Goal: Task Accomplishment & Management: Manage account settings

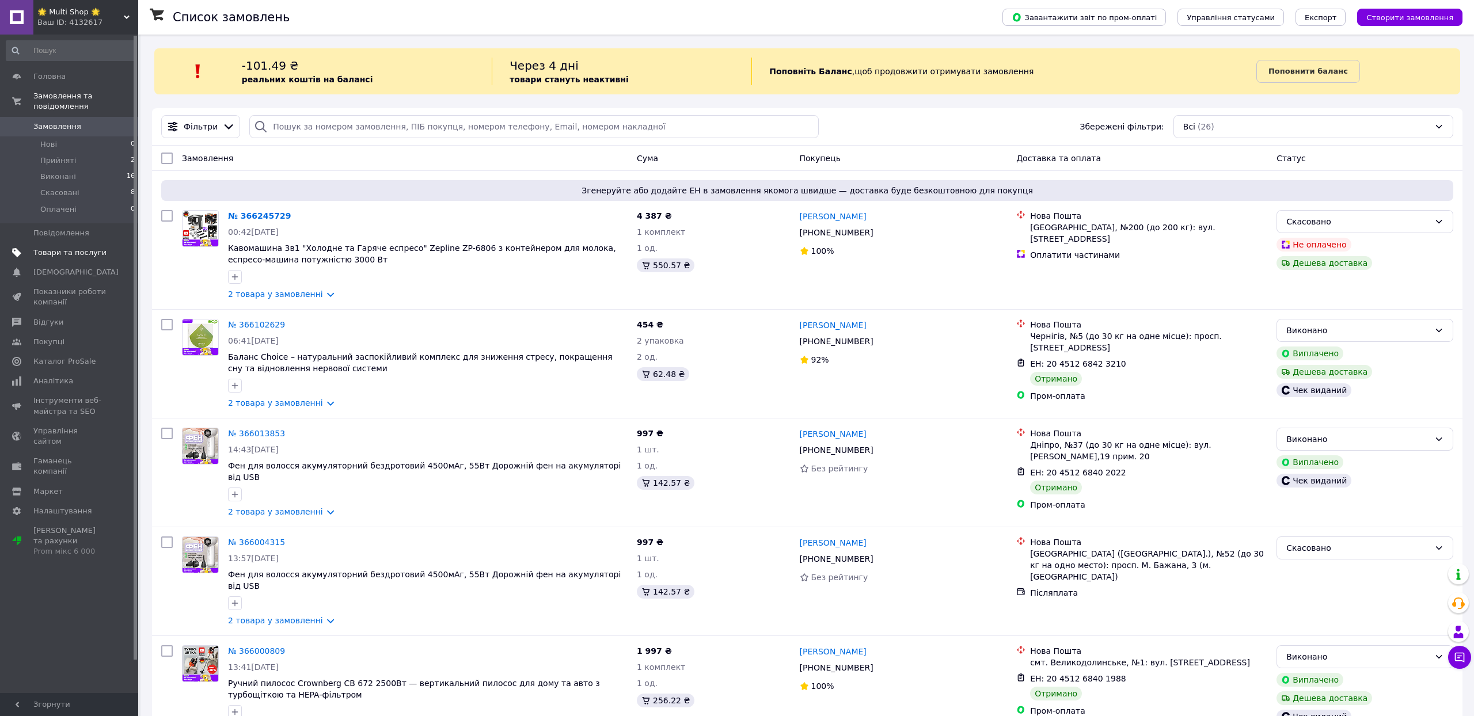
click at [71, 258] on span "Товари та послуги" at bounding box center [69, 253] width 73 height 10
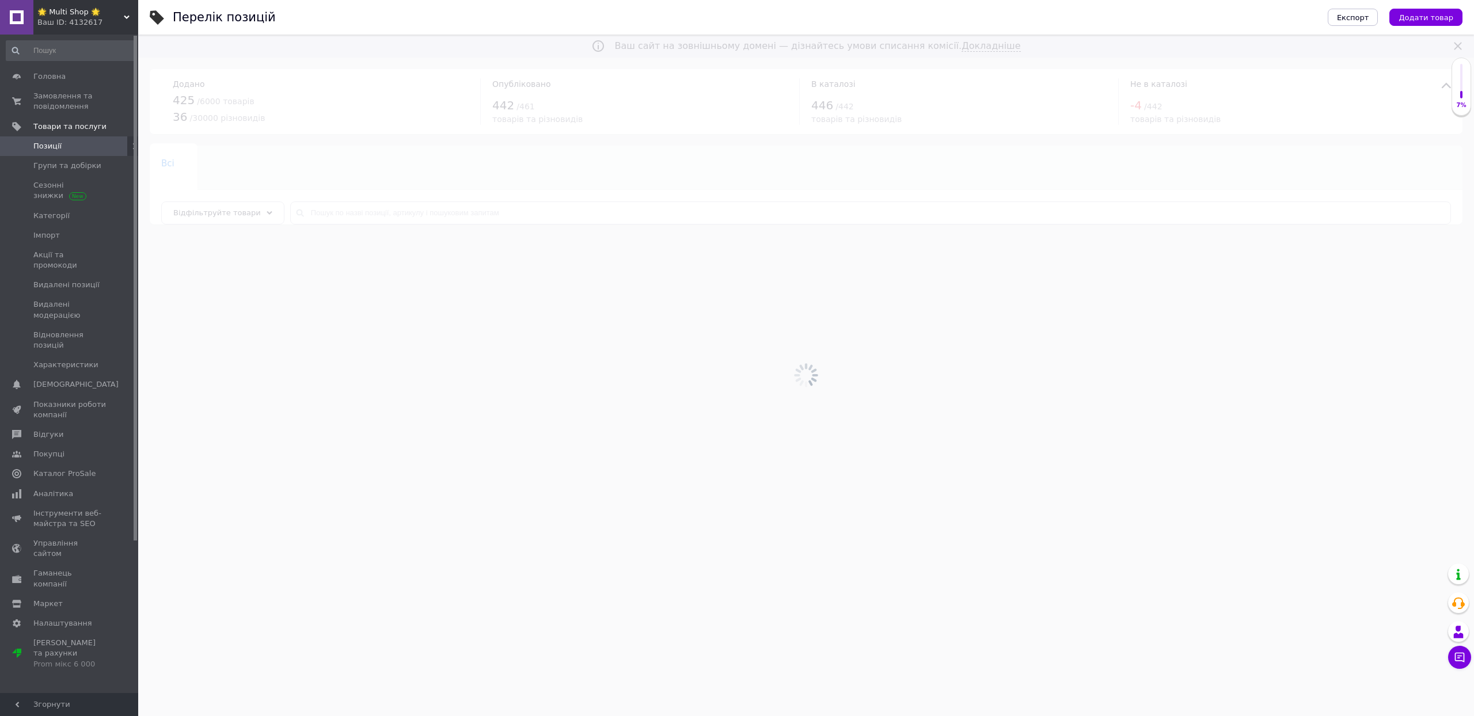
click at [492, 212] on div at bounding box center [806, 376] width 1336 height 682
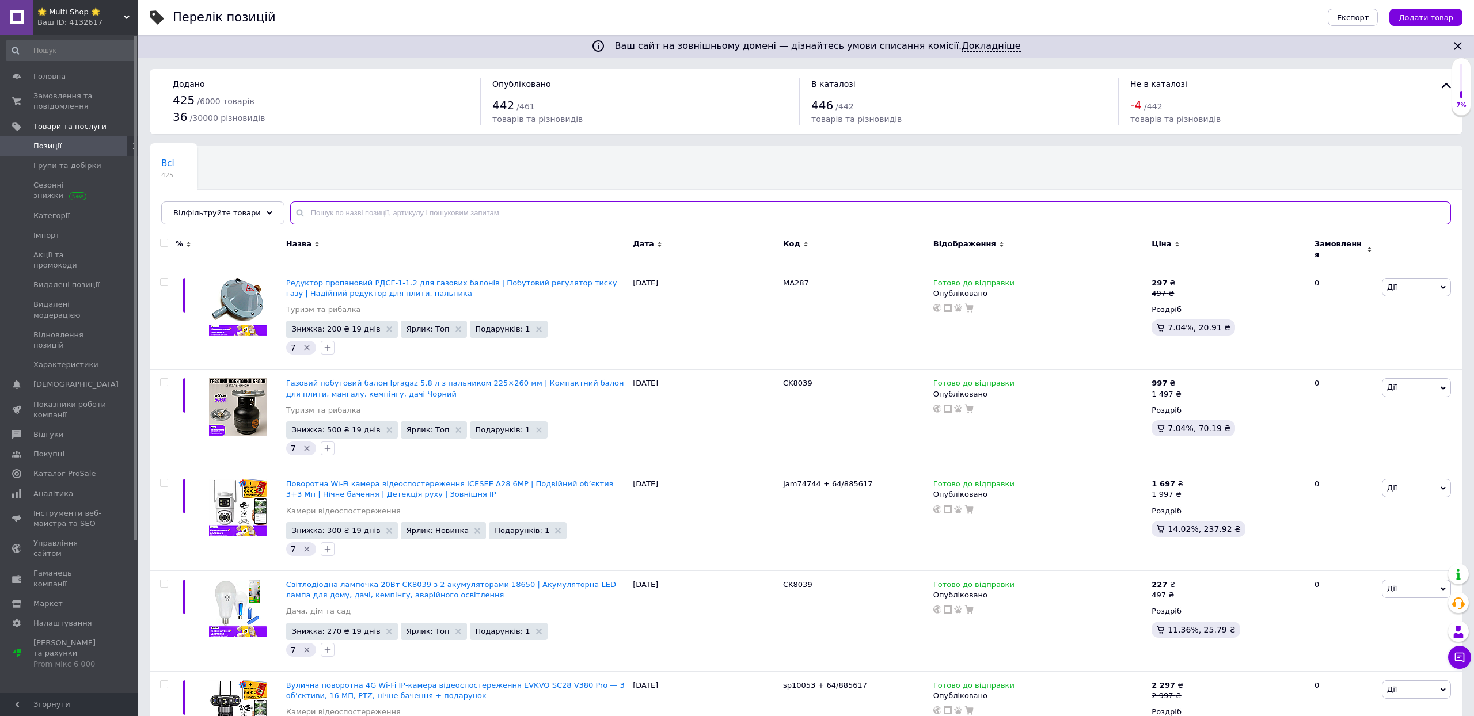
click at [447, 219] on input "text" at bounding box center [870, 213] width 1161 height 23
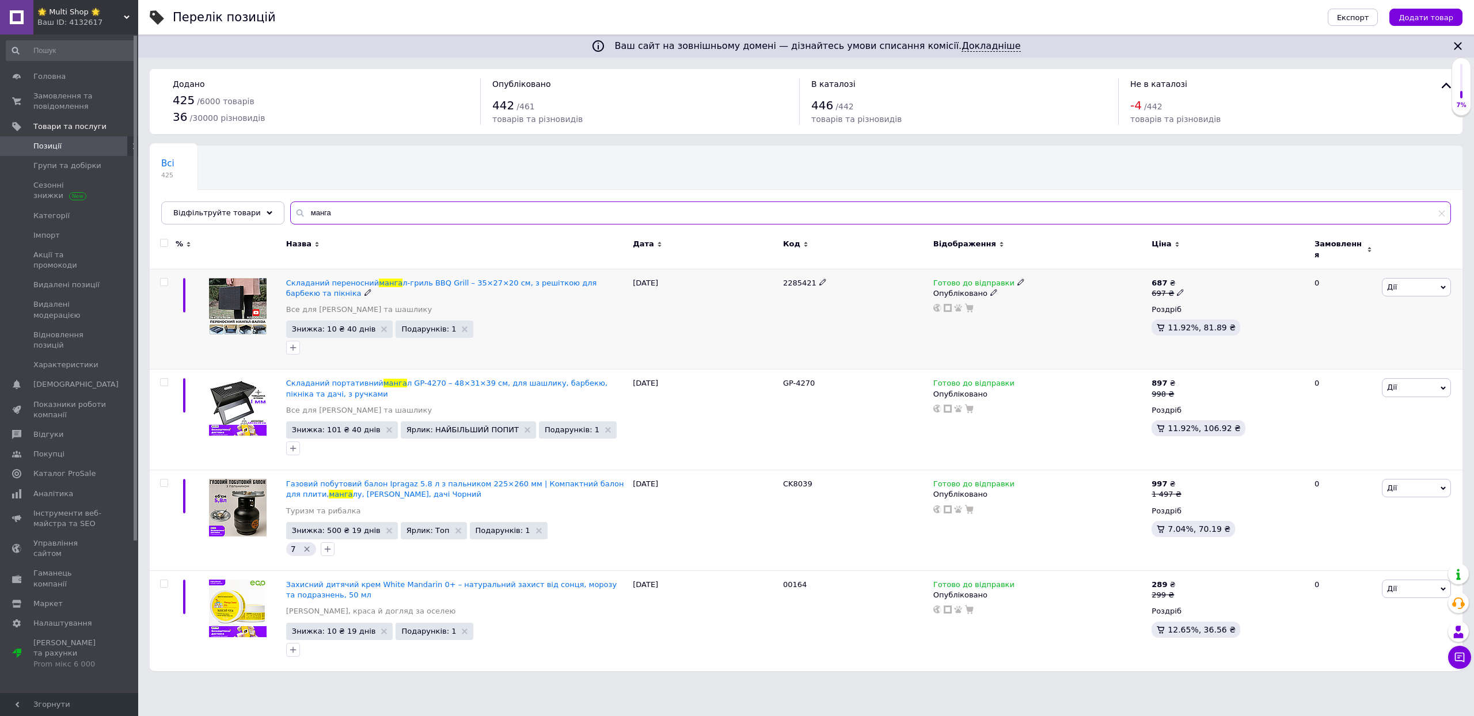
type input "манга"
click at [162, 286] on input "checkbox" at bounding box center [163, 282] width 7 height 7
checkbox input "true"
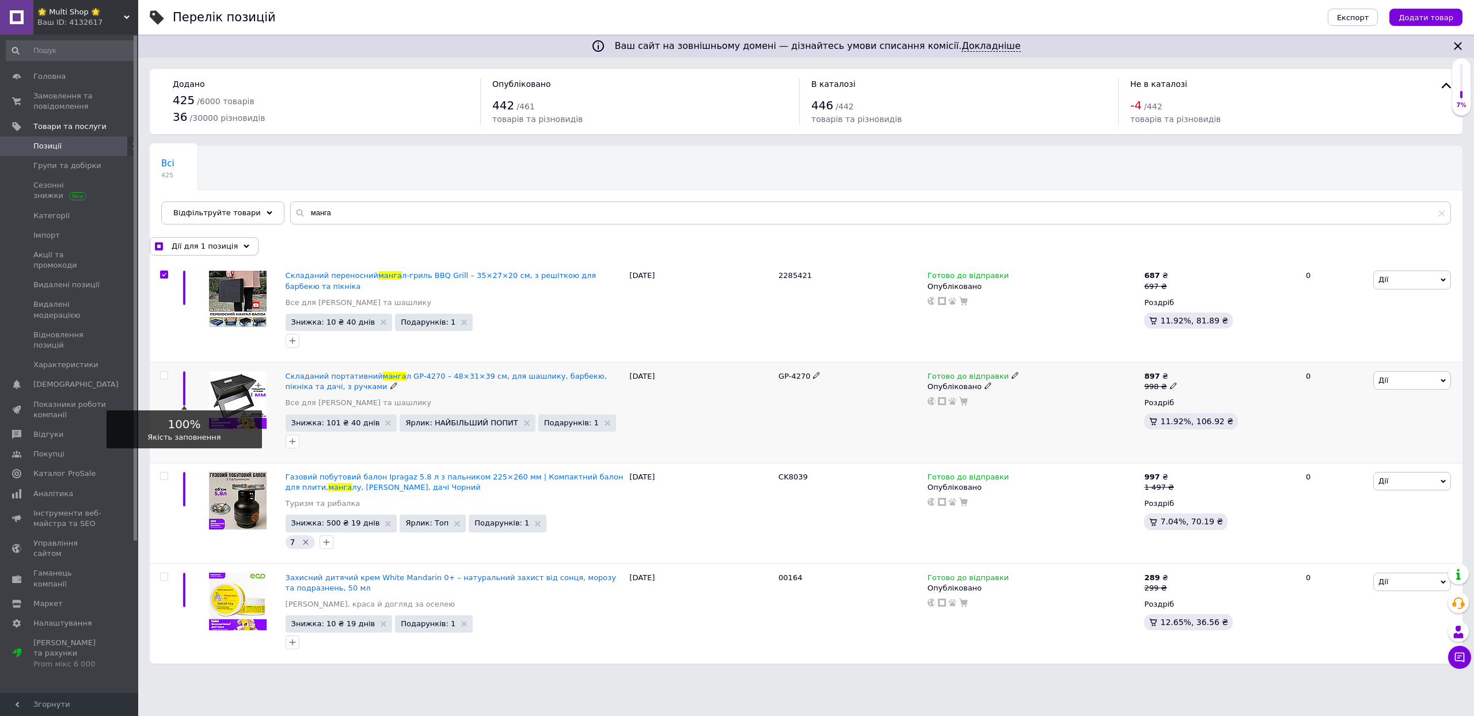
scroll to position [50, 0]
click at [162, 372] on input "checkbox" at bounding box center [163, 375] width 7 height 7
checkbox input "true"
click at [236, 241] on span "Дії для 2 позиції" at bounding box center [204, 246] width 64 height 10
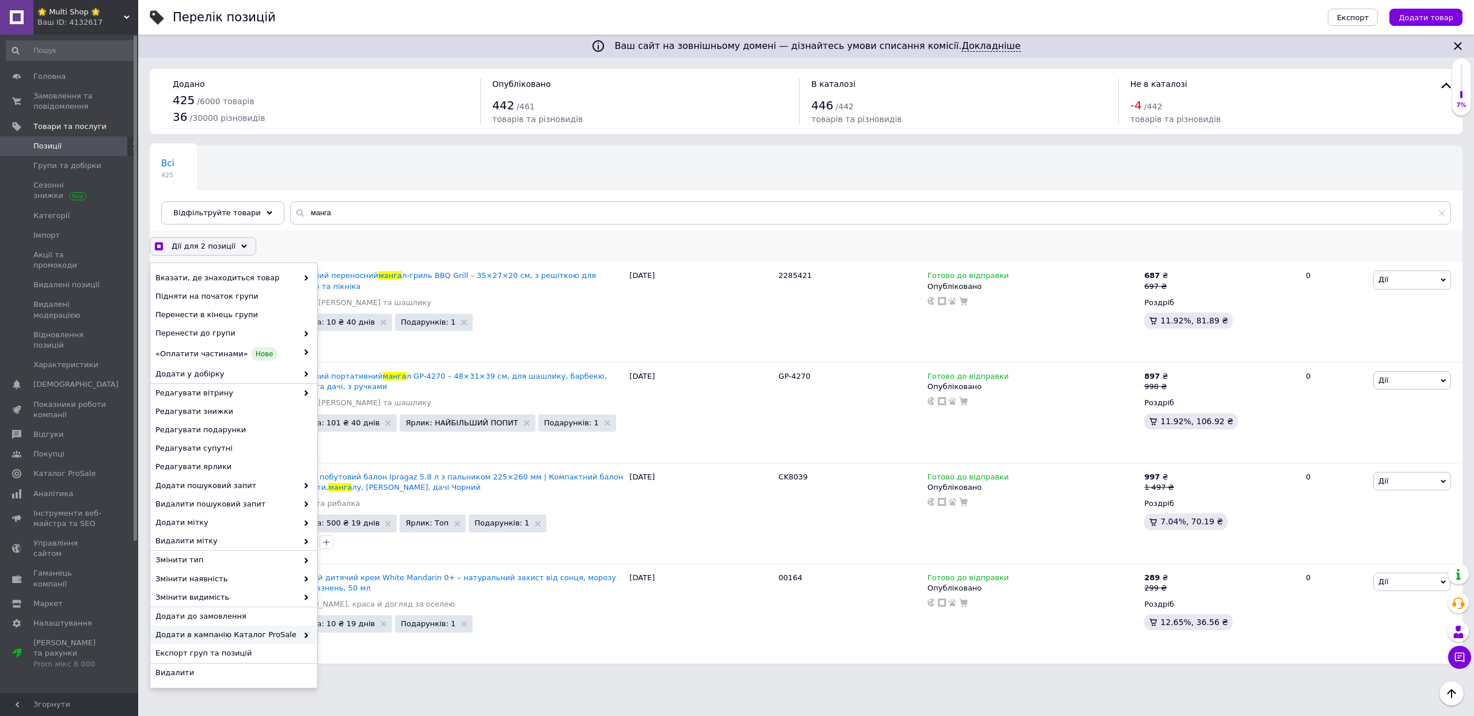
scroll to position [101, 0]
click at [172, 678] on span "Видалити" at bounding box center [232, 673] width 154 height 10
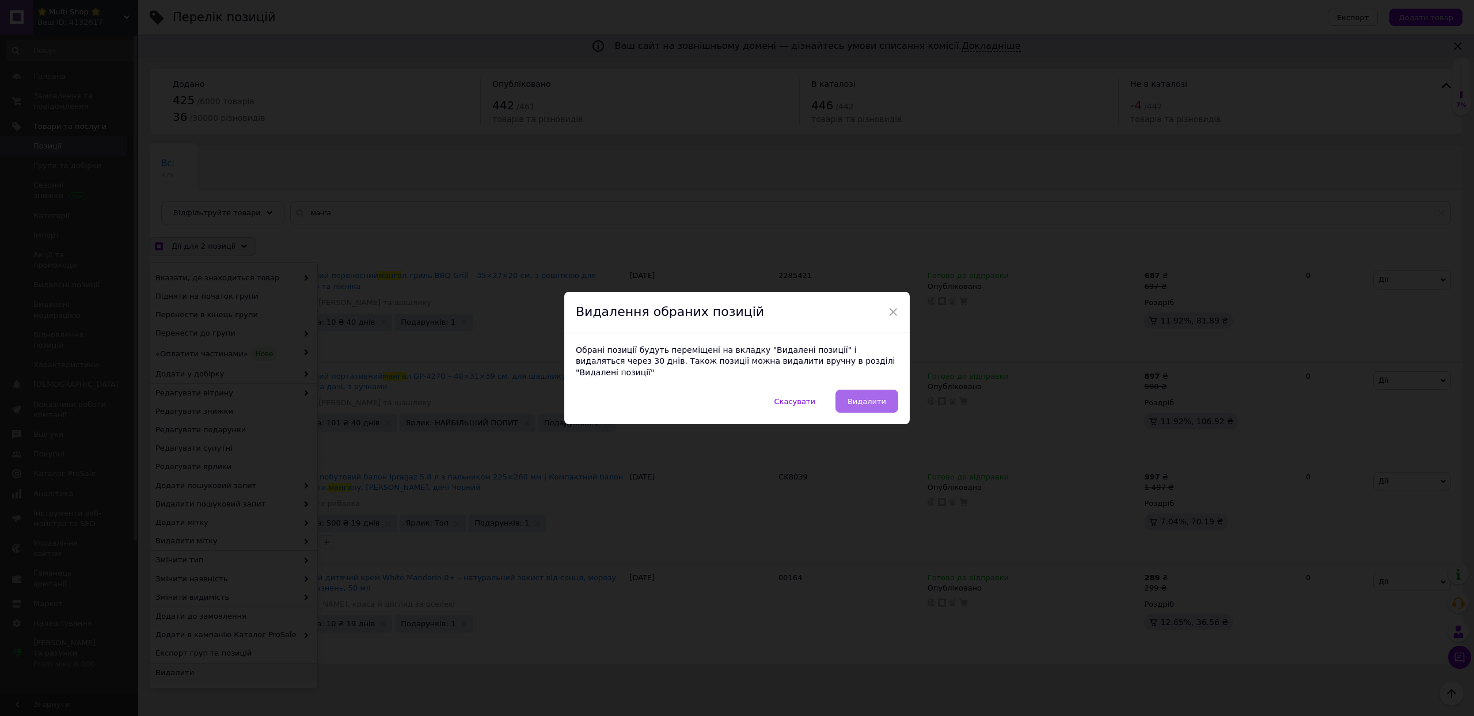
click at [848, 401] on span "Видалити" at bounding box center [867, 401] width 39 height 9
checkbox input "true"
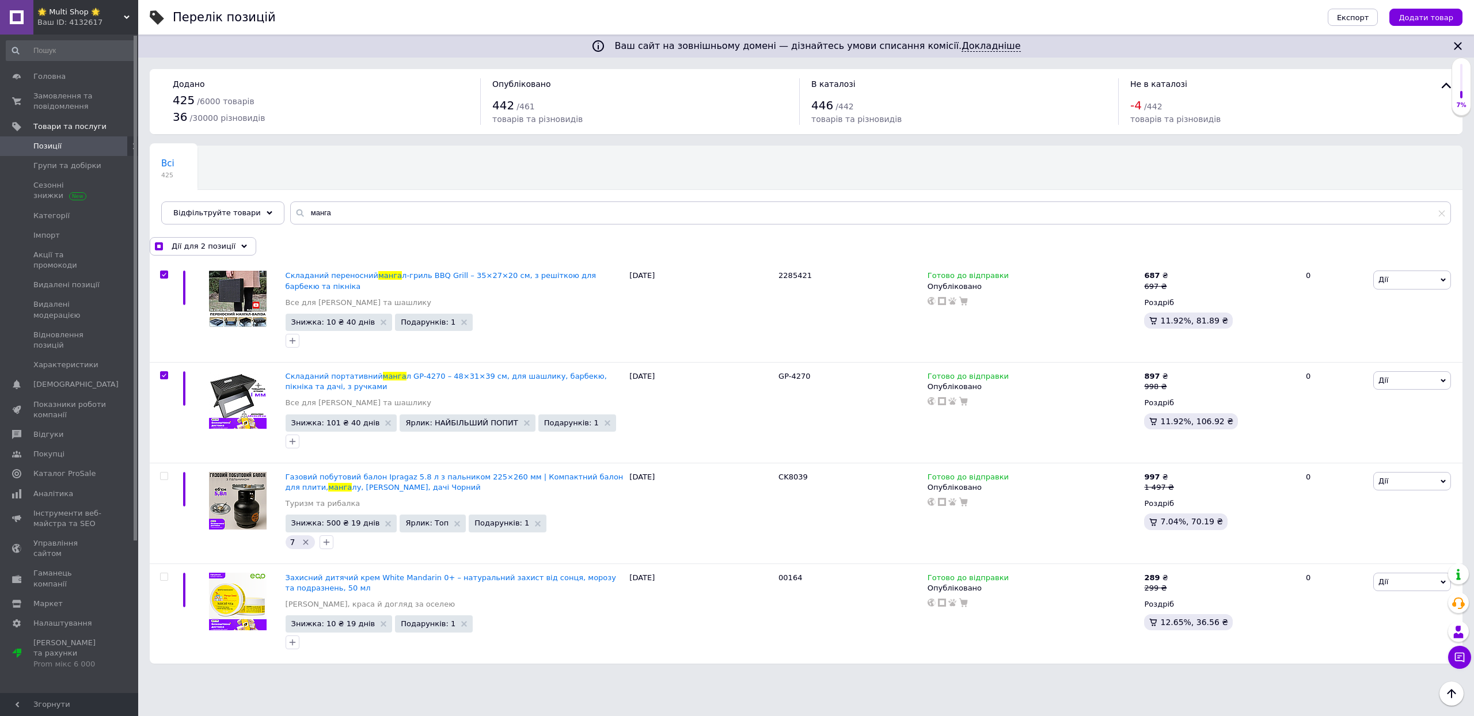
scroll to position [50, 0]
checkbox input "false"
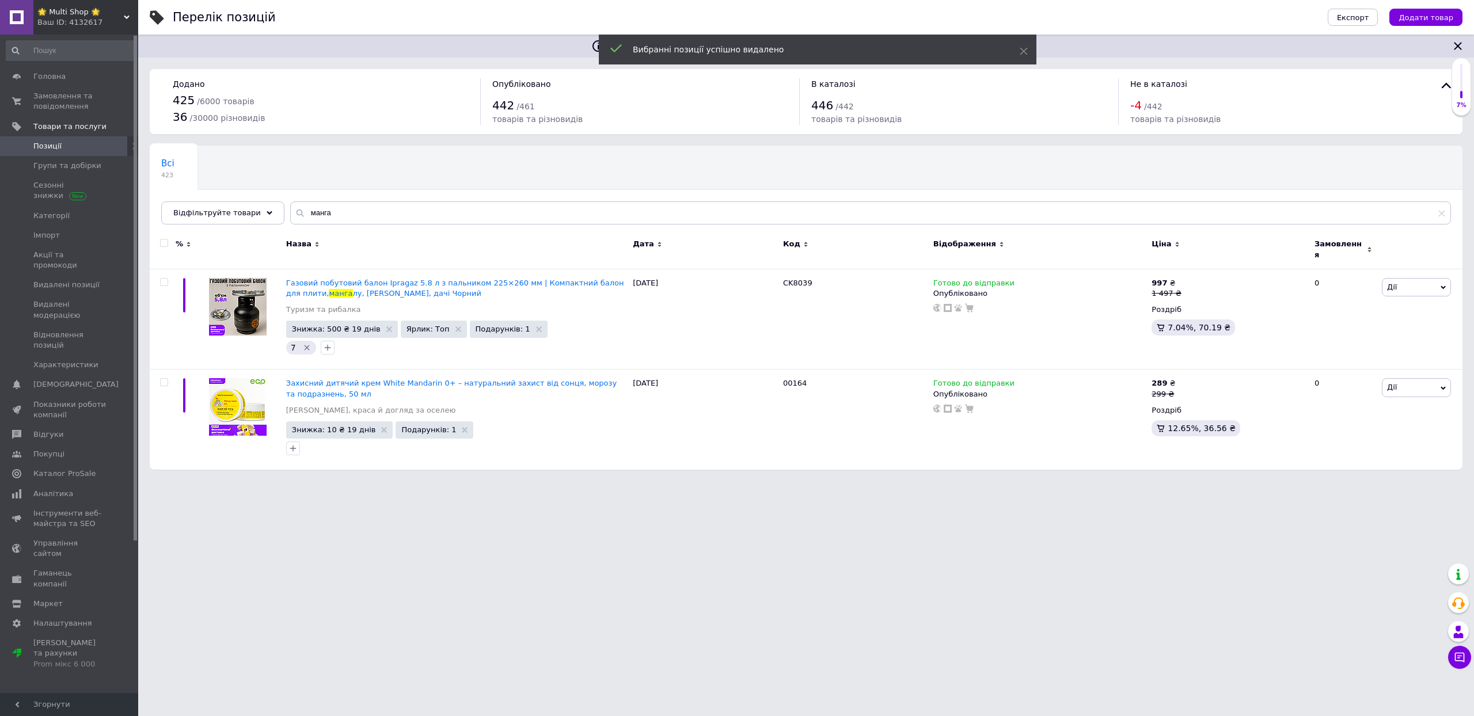
scroll to position [0, 0]
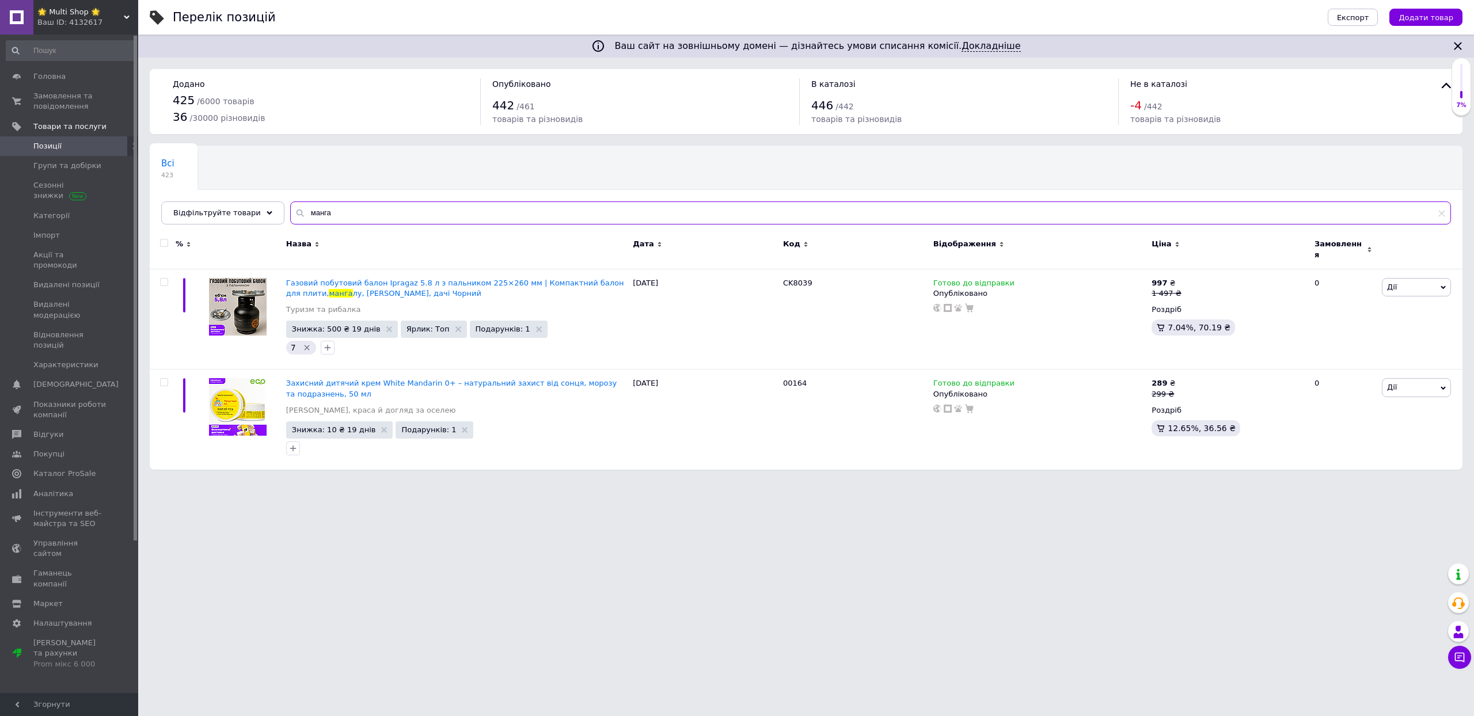
drag, startPoint x: 377, startPoint y: 214, endPoint x: 316, endPoint y: 217, distance: 61.1
click at [316, 217] on div "Всі 423 Ok Відфільтровано... Зберегти Нічого не знайдено Можливо, помилка у сло…" at bounding box center [806, 185] width 1313 height 79
paste input "ездротова Bluetooth колонка Hopestar Party Box 150 — портативна колонка з 60Вт,…"
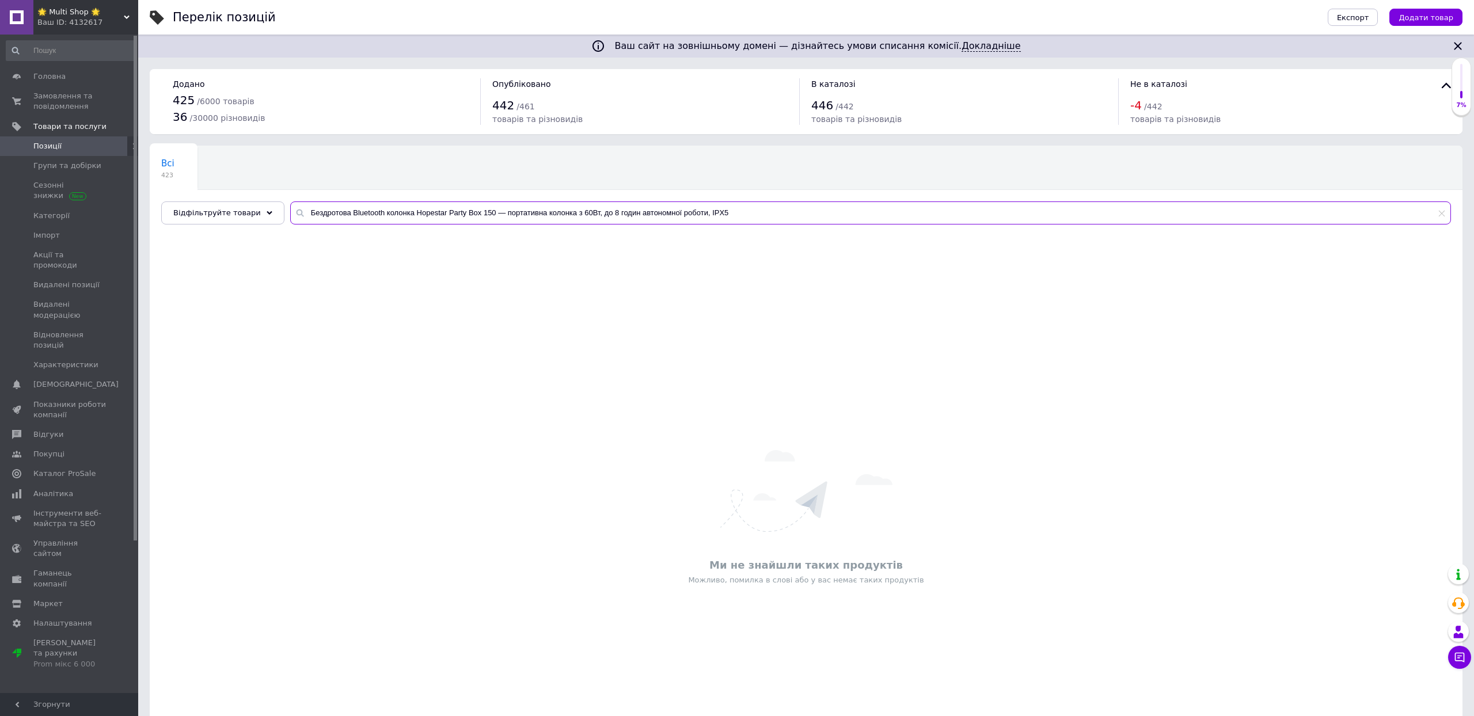
drag, startPoint x: 336, startPoint y: 215, endPoint x: 392, endPoint y: 302, distance: 102.5
click at [388, 284] on div "Всі 423 Ok Відфільтровано... Зберегти Нічого не знайдено Можливо, помилка у сло…" at bounding box center [806, 476] width 1313 height 660
paste input "M17223"
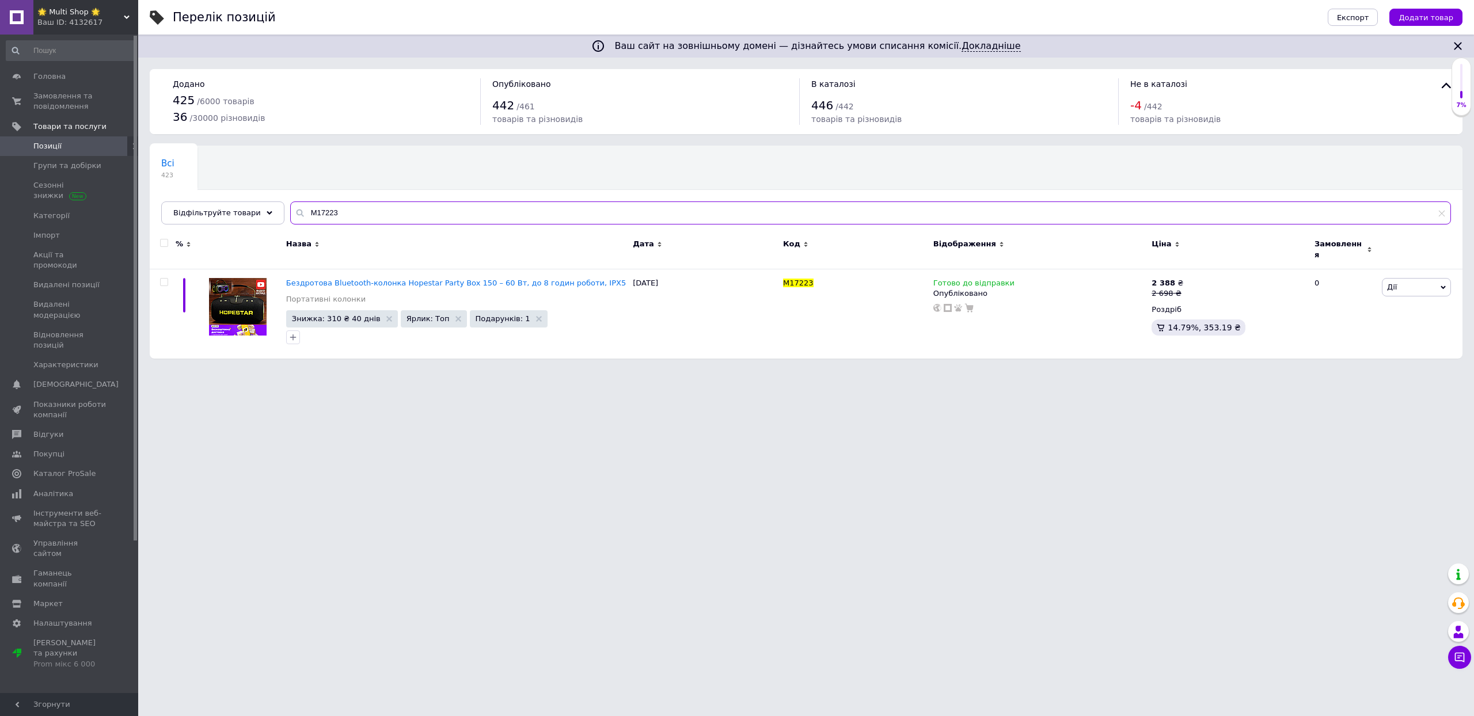
drag, startPoint x: 401, startPoint y: 218, endPoint x: 316, endPoint y: 215, distance: 85.3
click at [316, 215] on div "Всі 423 Ok Відфільтровано... Зберегти Нічого не знайдено Можливо, помилка у сло…" at bounding box center [806, 185] width 1313 height 79
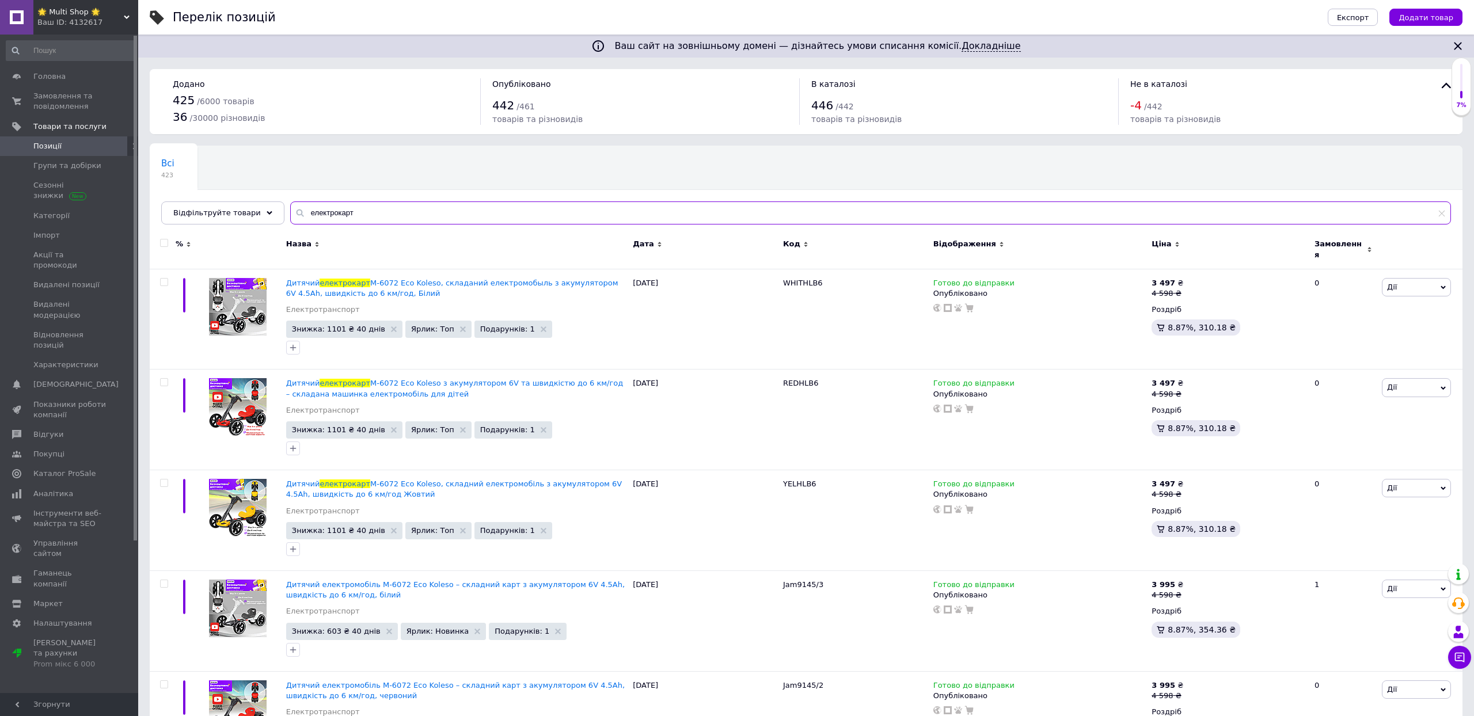
type input "електрокарт"
click at [162, 247] on input "checkbox" at bounding box center [163, 243] width 7 height 7
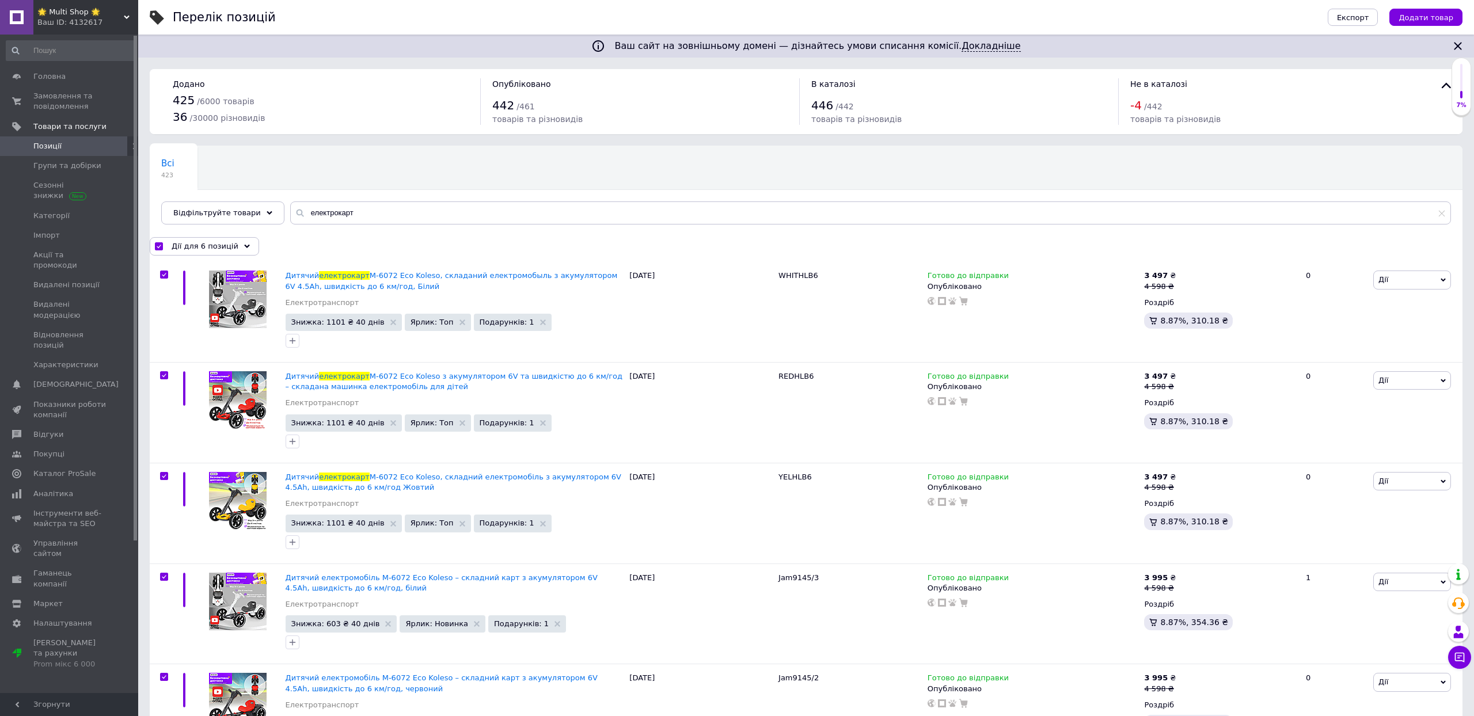
checkbox input "true"
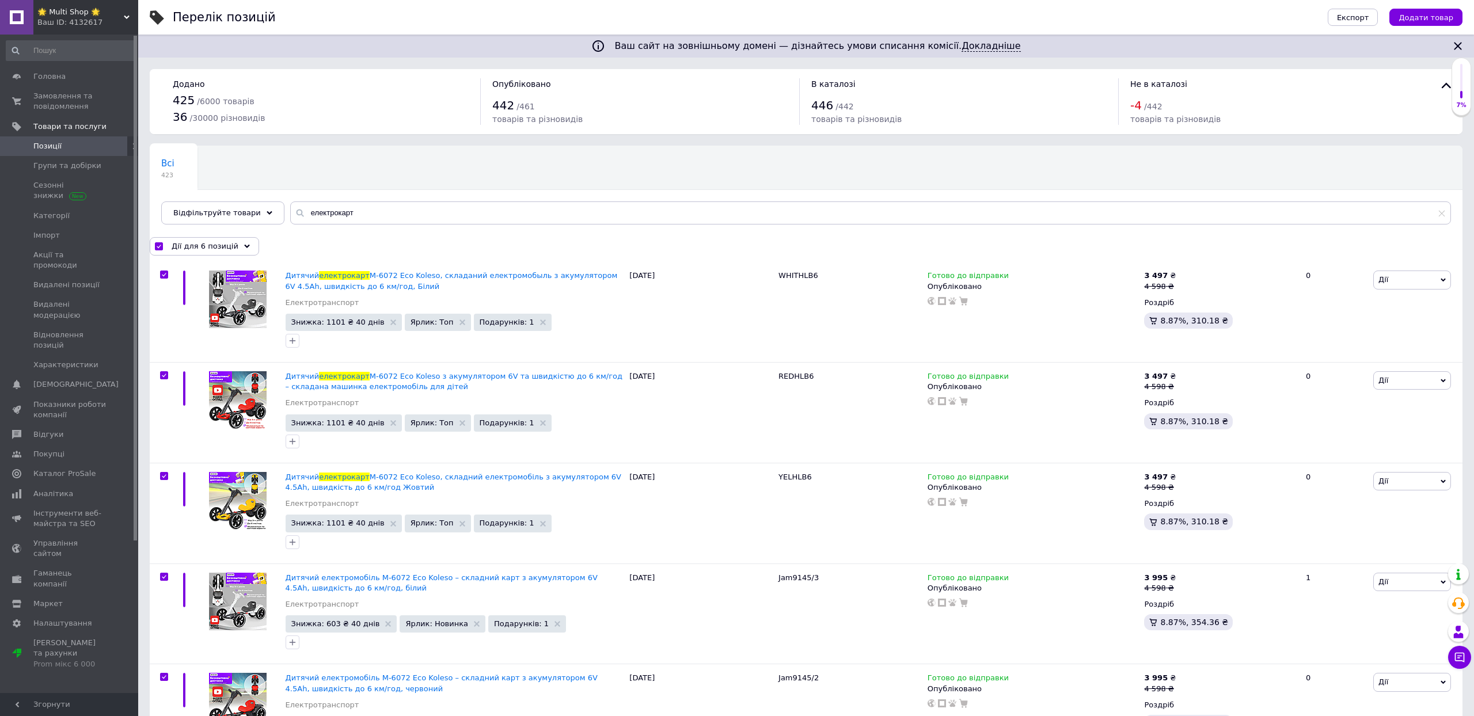
checkbox input "true"
click at [210, 252] on span "Дії для 6 позицій" at bounding box center [205, 246] width 67 height 10
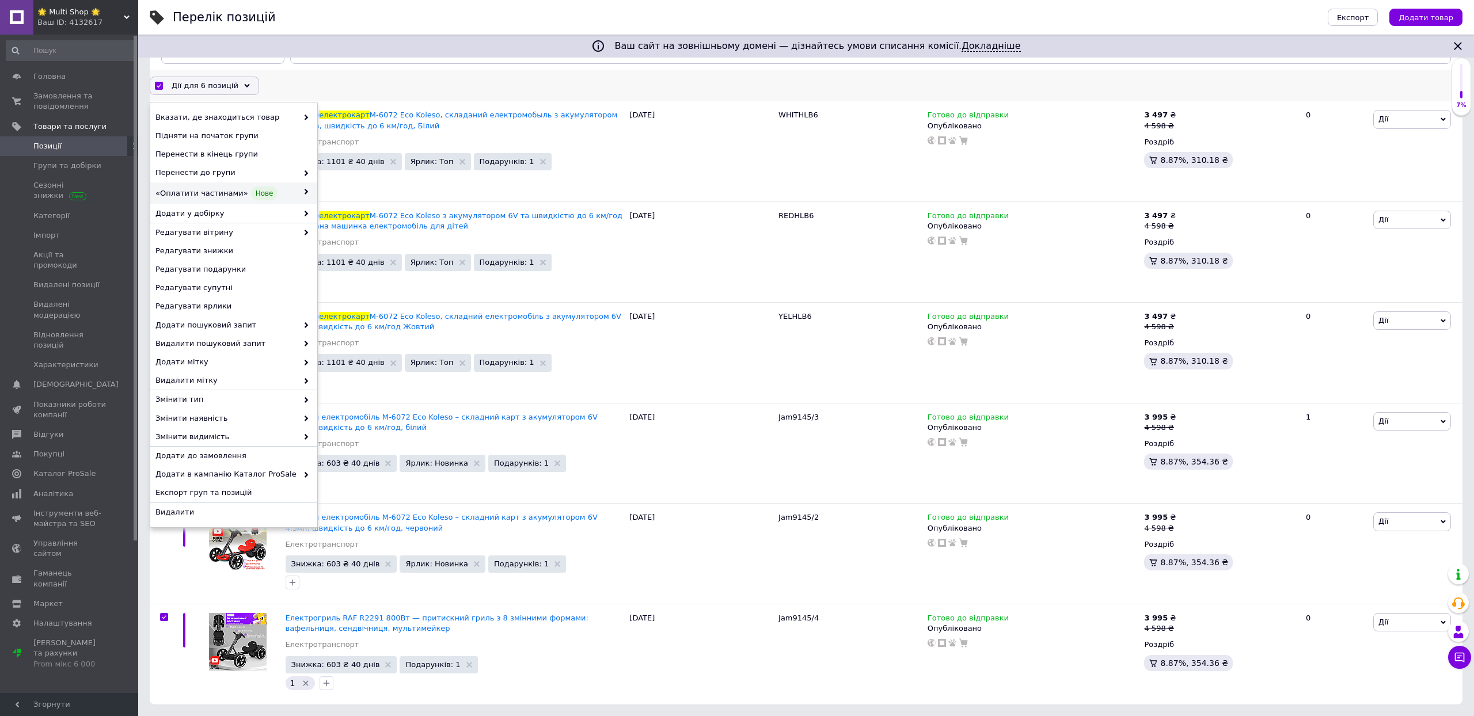
scroll to position [258, 0]
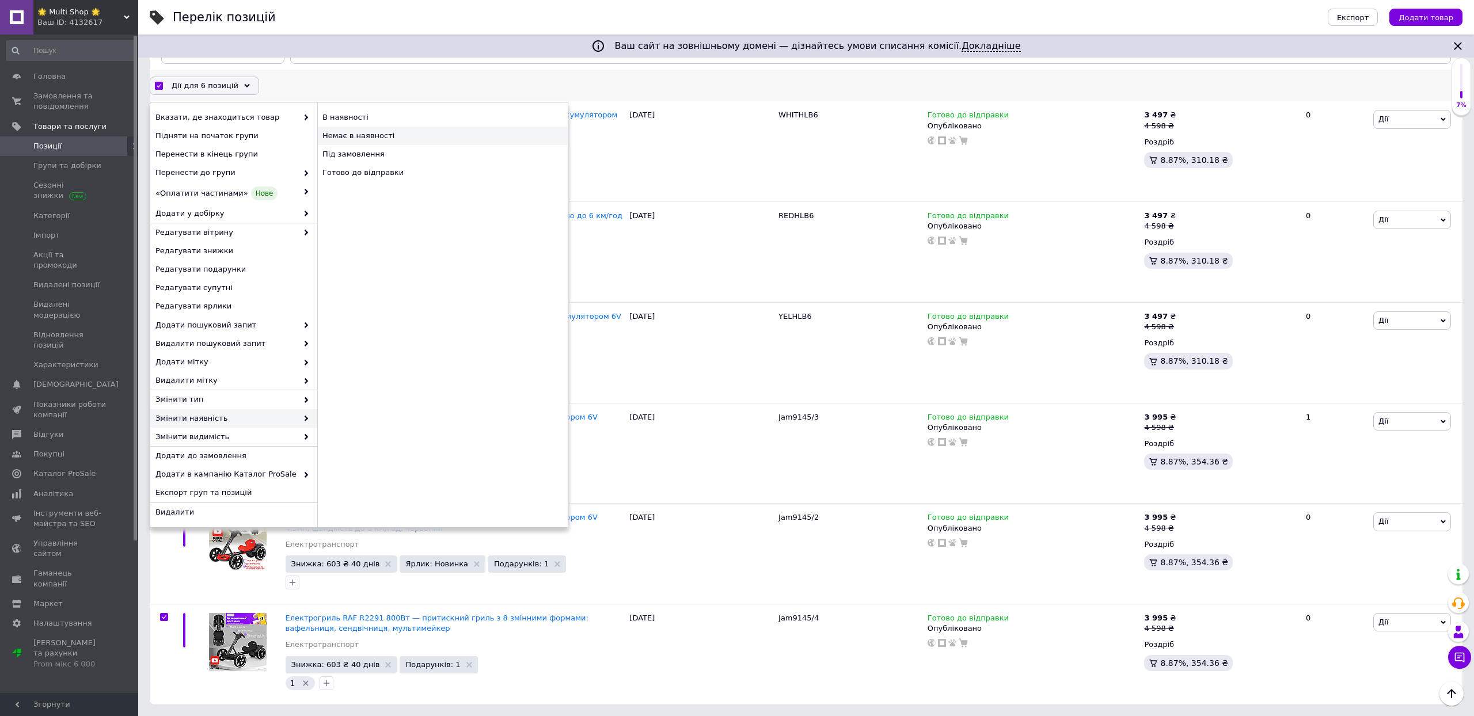
click at [417, 128] on div "Немає в наявності" at bounding box center [442, 136] width 250 height 18
checkbox input "false"
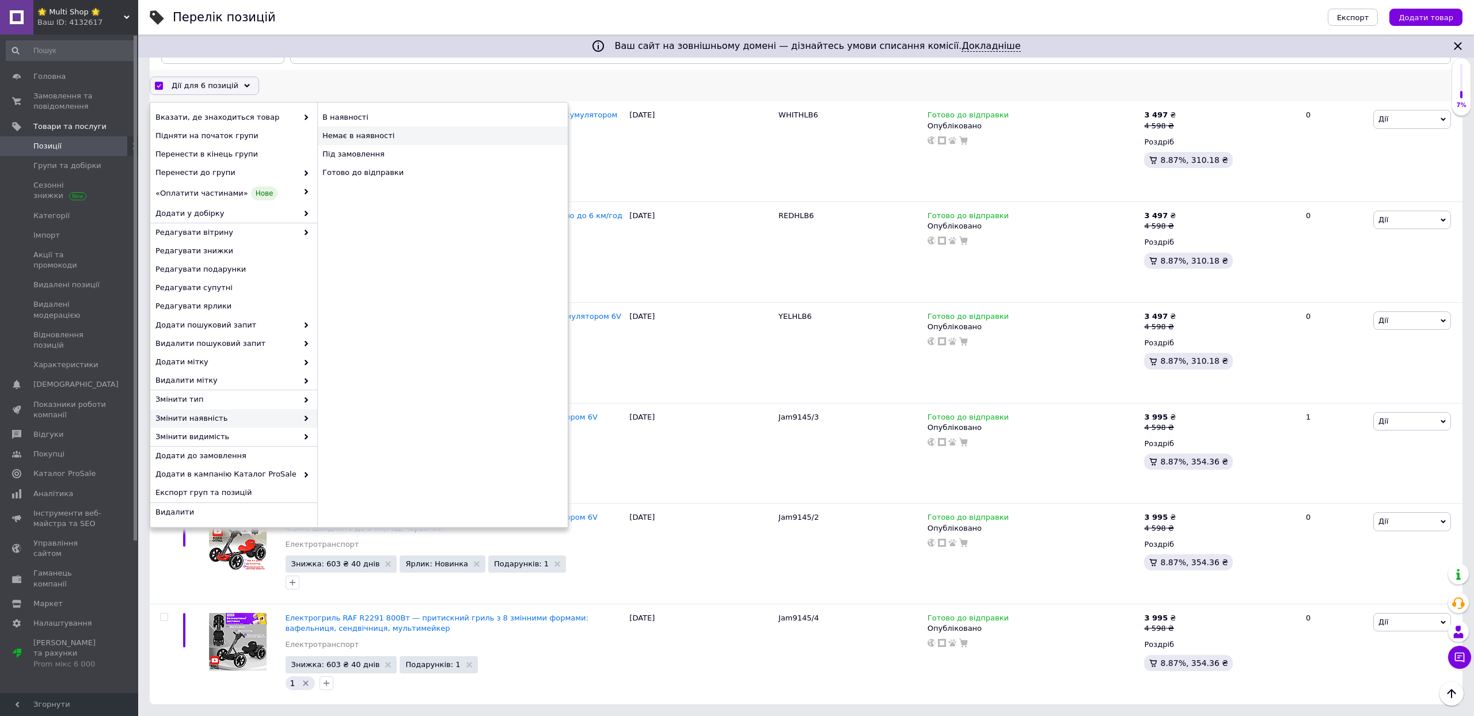
checkbox input "false"
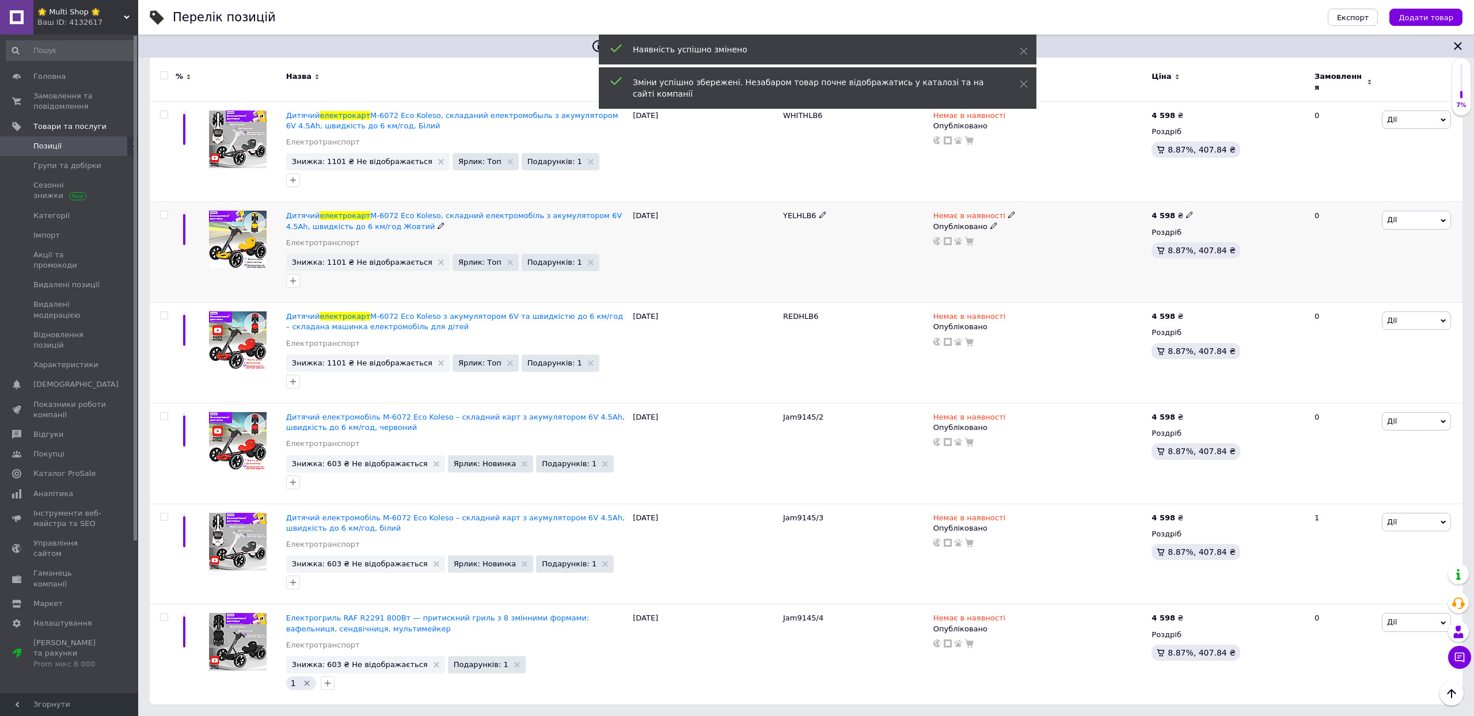
scroll to position [83, 0]
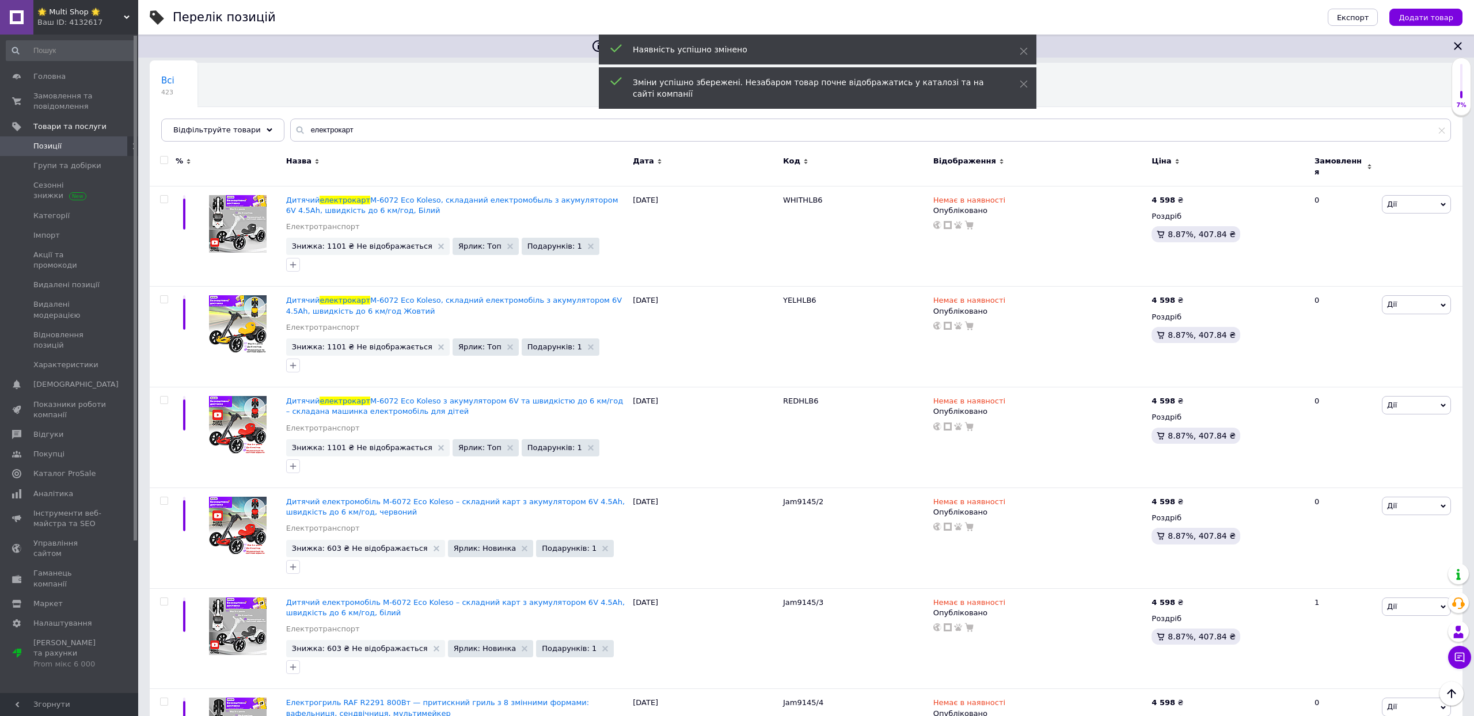
click at [164, 162] on input "checkbox" at bounding box center [163, 160] width 7 height 7
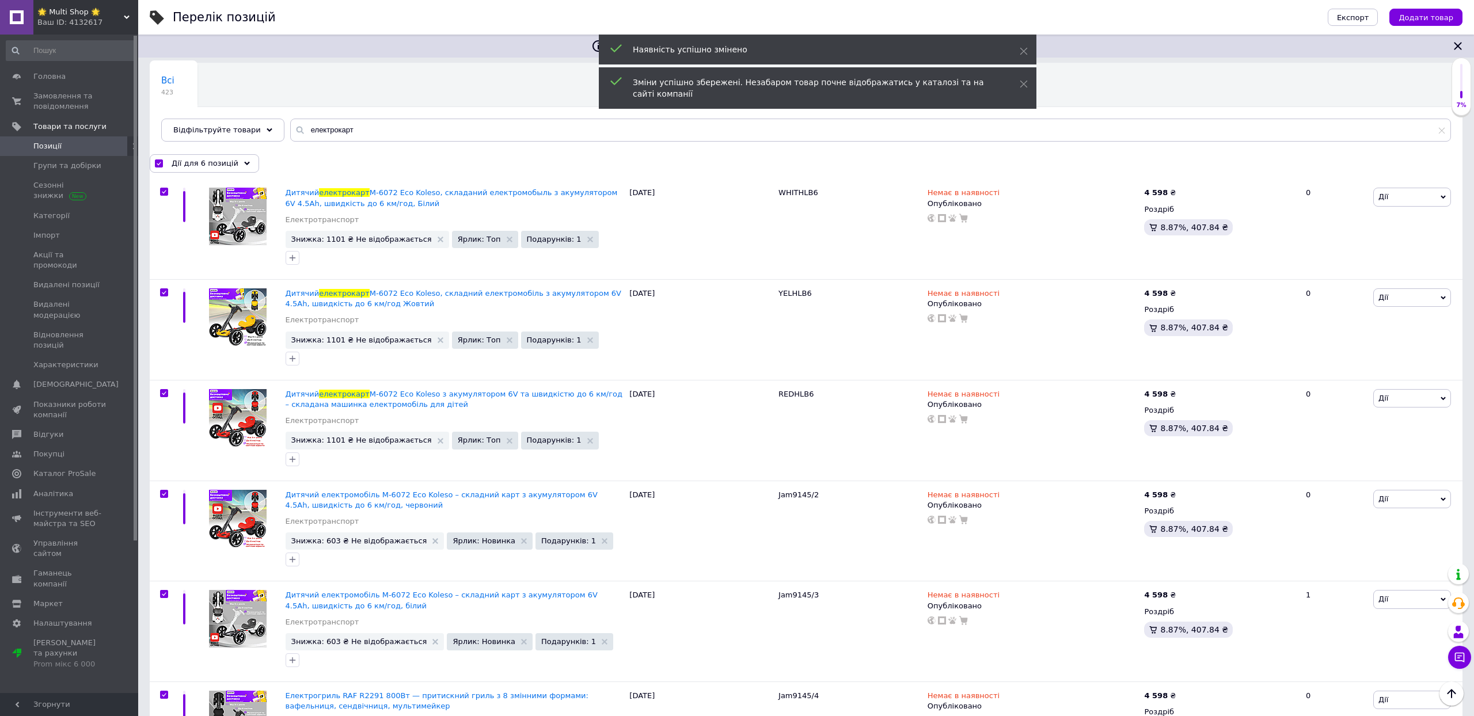
checkbox input "true"
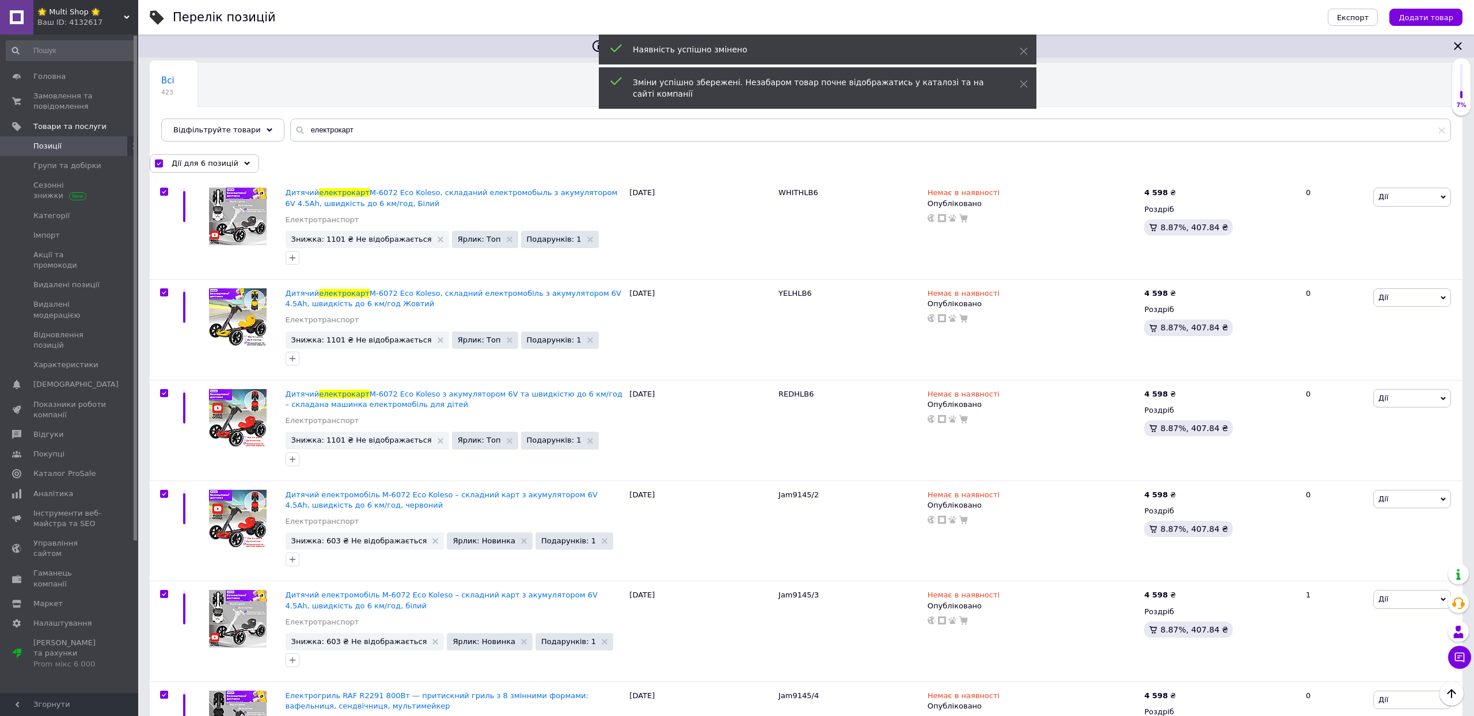
checkbox input "true"
click at [187, 168] on span "Дії для 6 позицій" at bounding box center [205, 163] width 67 height 10
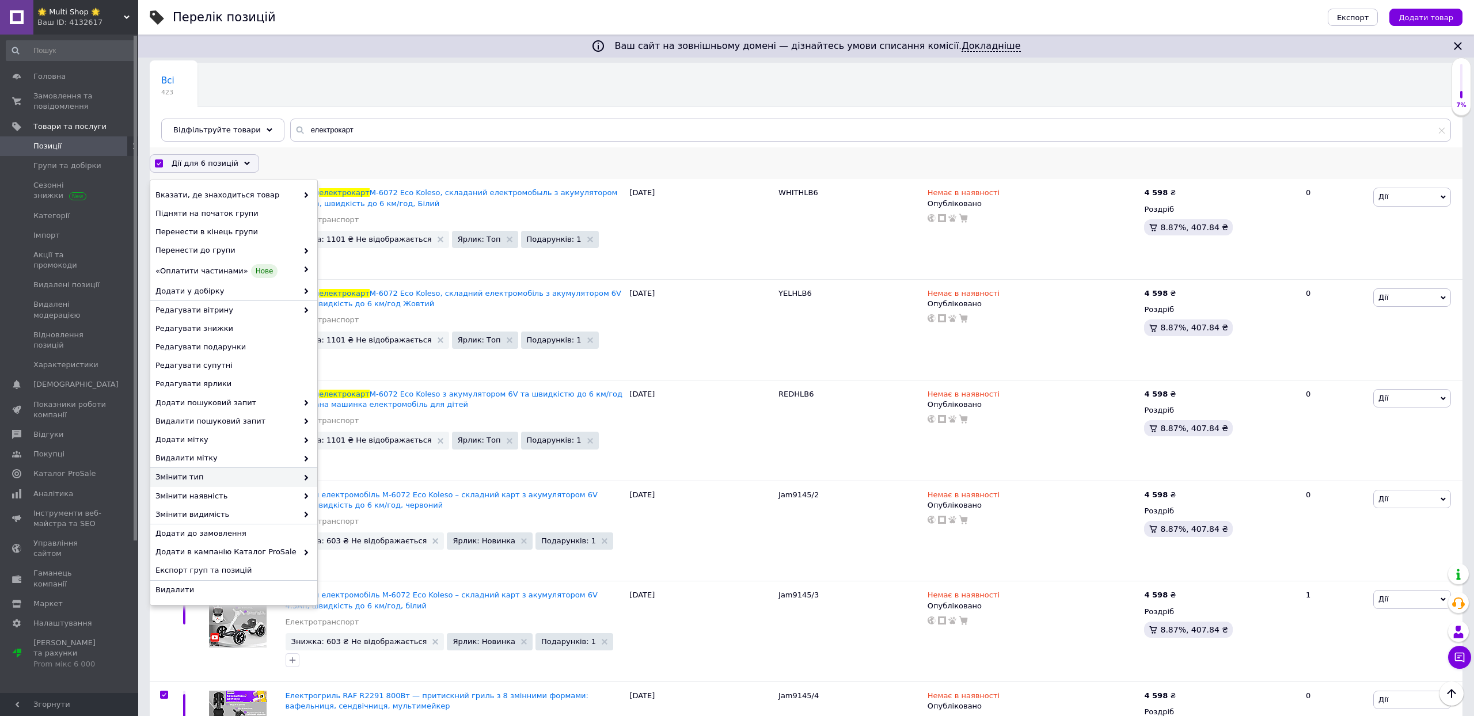
scroll to position [6, 0]
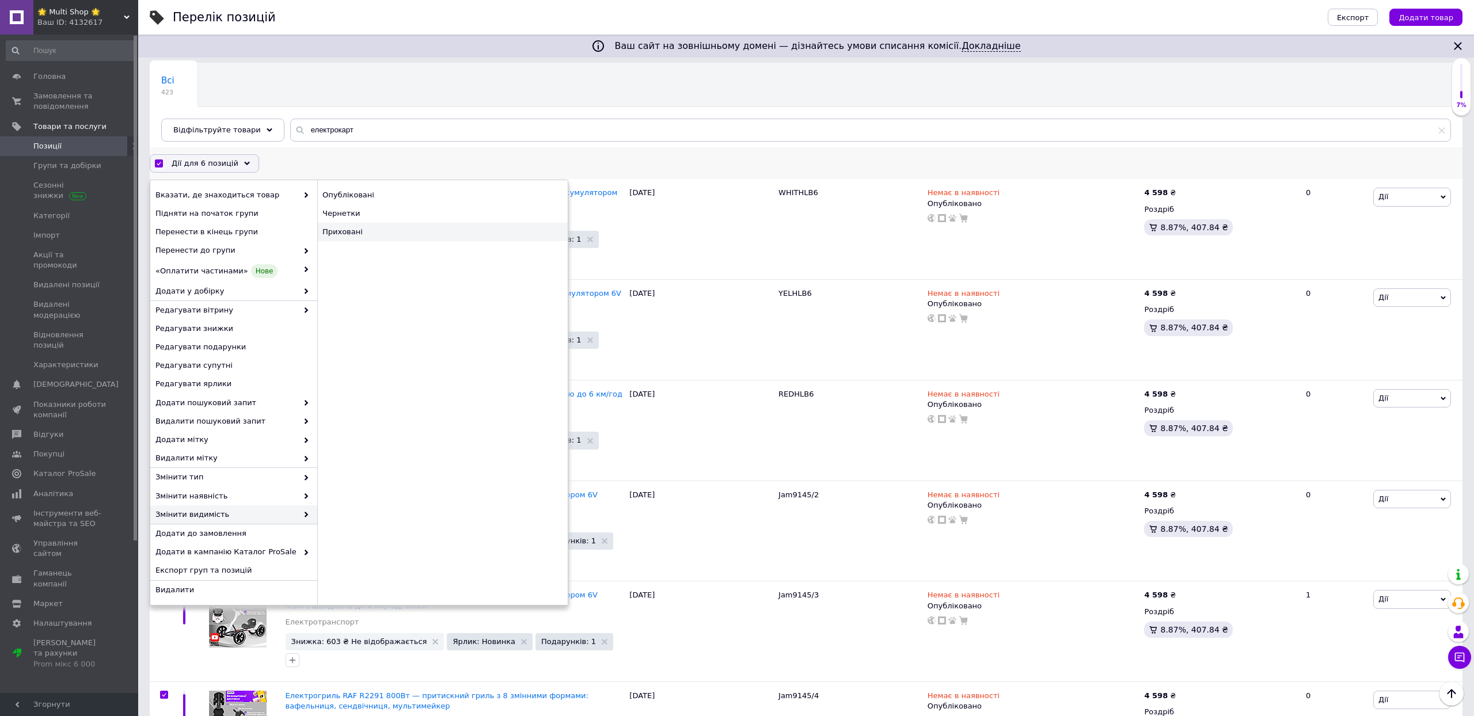
click at [372, 241] on div "Приховані" at bounding box center [442, 232] width 250 height 18
checkbox input "false"
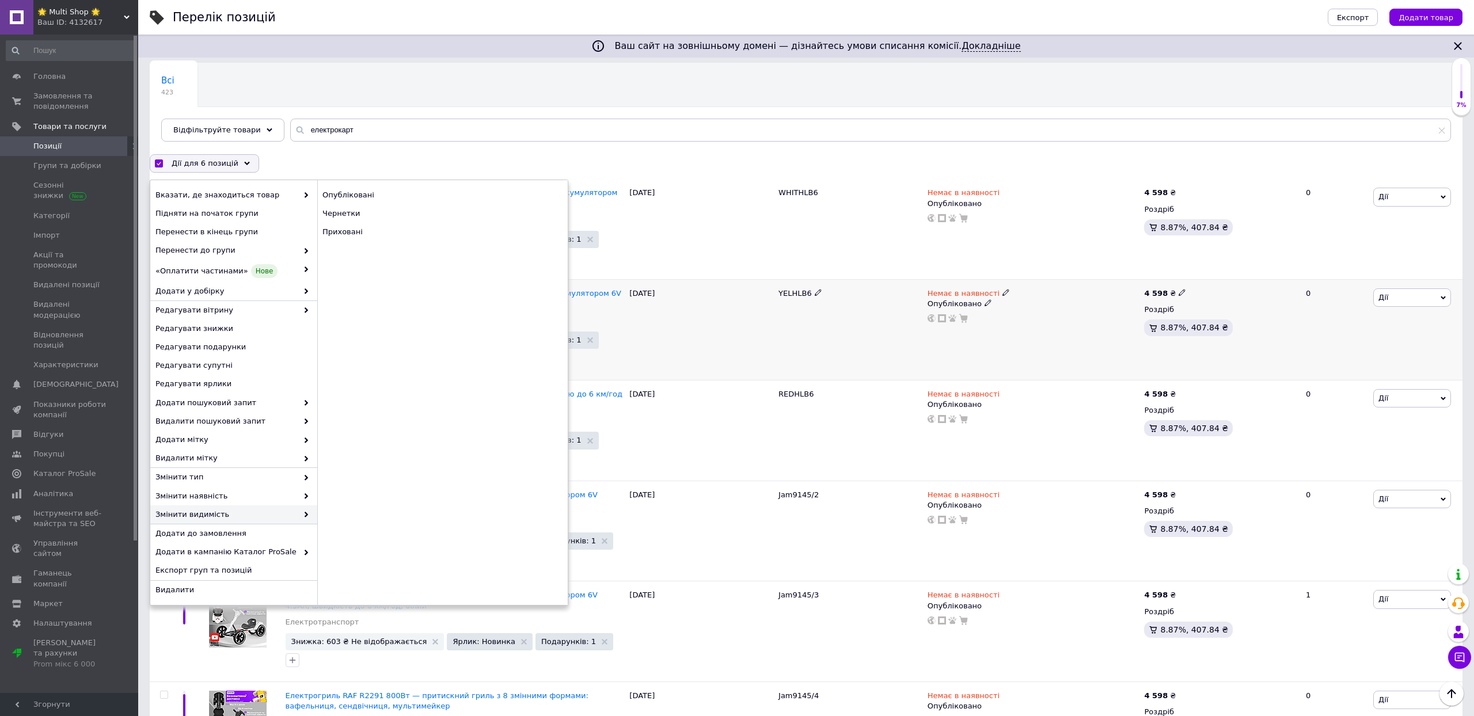
checkbox input "false"
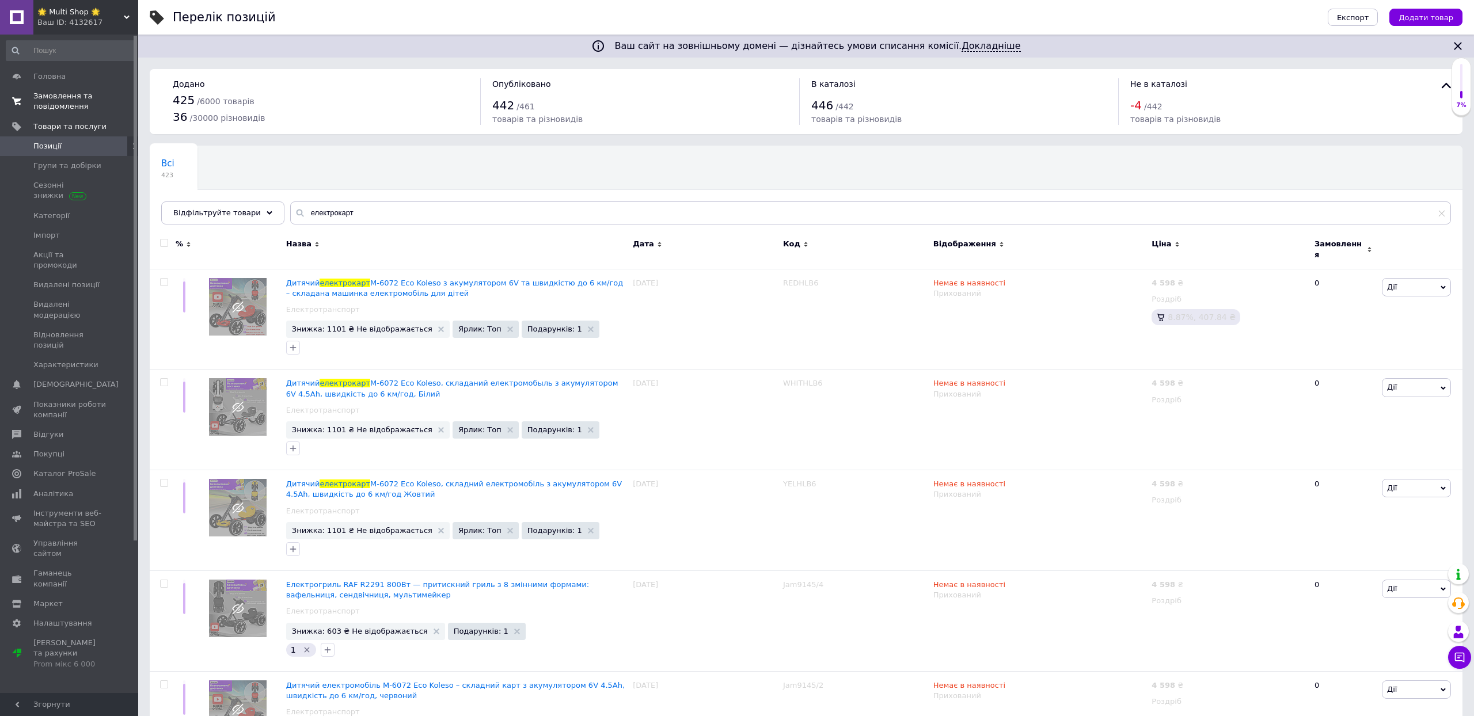
scroll to position [0, 0]
click at [56, 111] on span "Замовлення та повідомлення" at bounding box center [69, 101] width 73 height 21
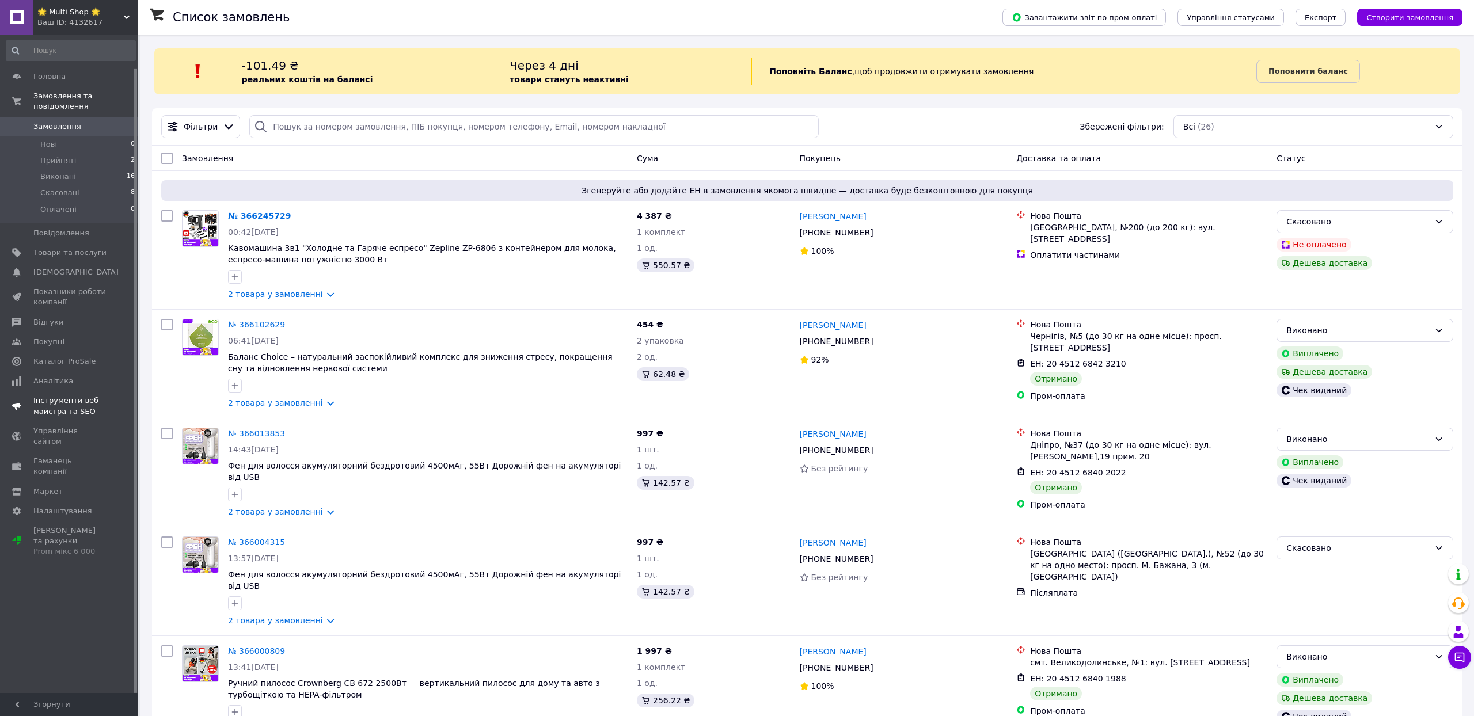
scroll to position [35, 0]
click at [69, 386] on span "Аналітика" at bounding box center [53, 381] width 40 height 10
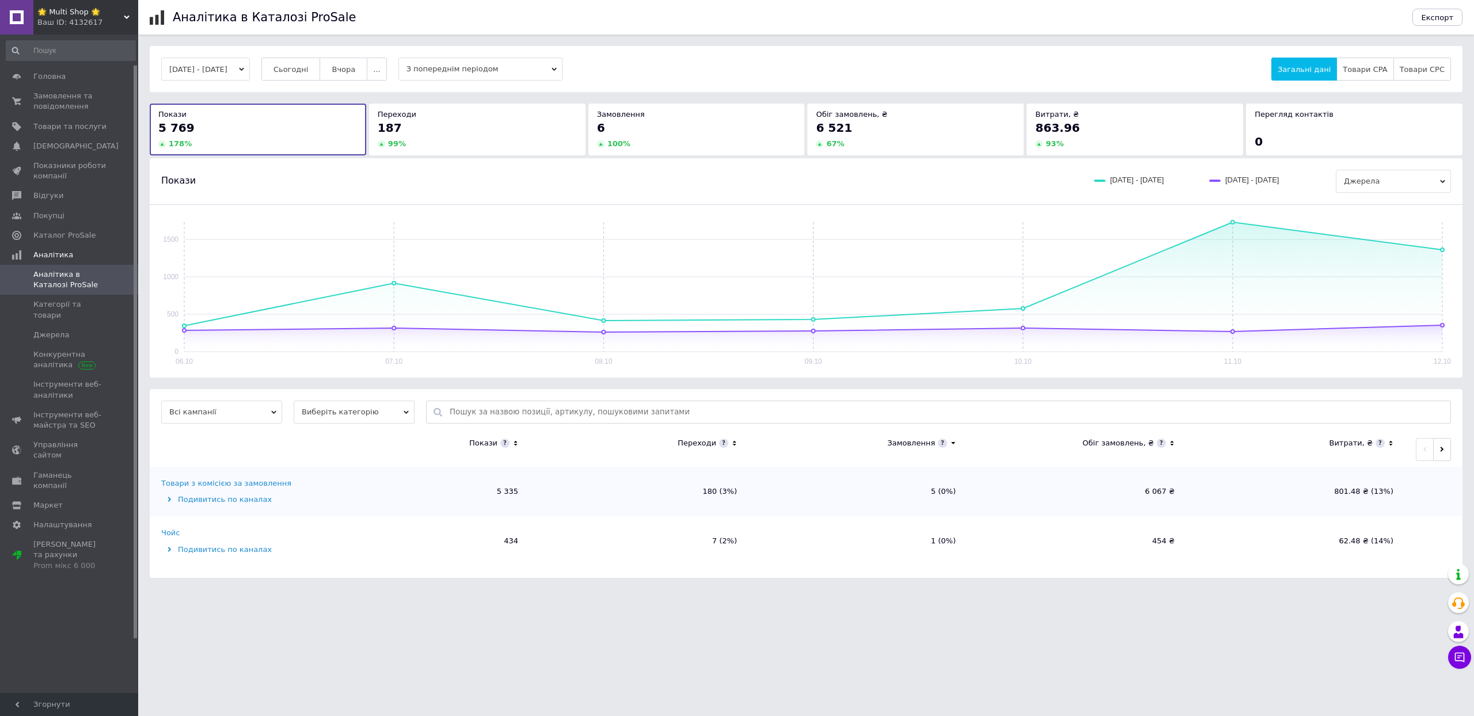
click at [420, 136] on div "187" at bounding box center [477, 128] width 199 height 16
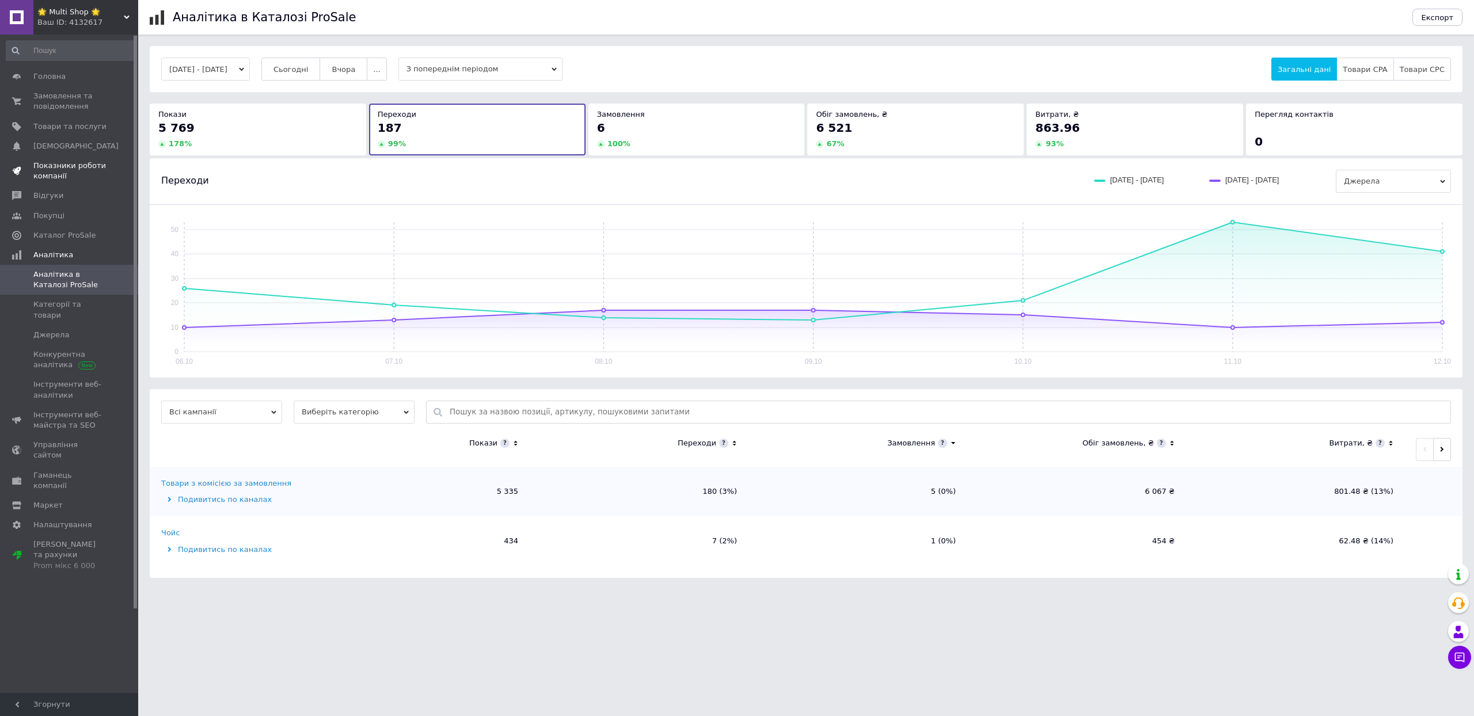
click at [75, 181] on span "Показники роботи компанії" at bounding box center [69, 171] width 73 height 21
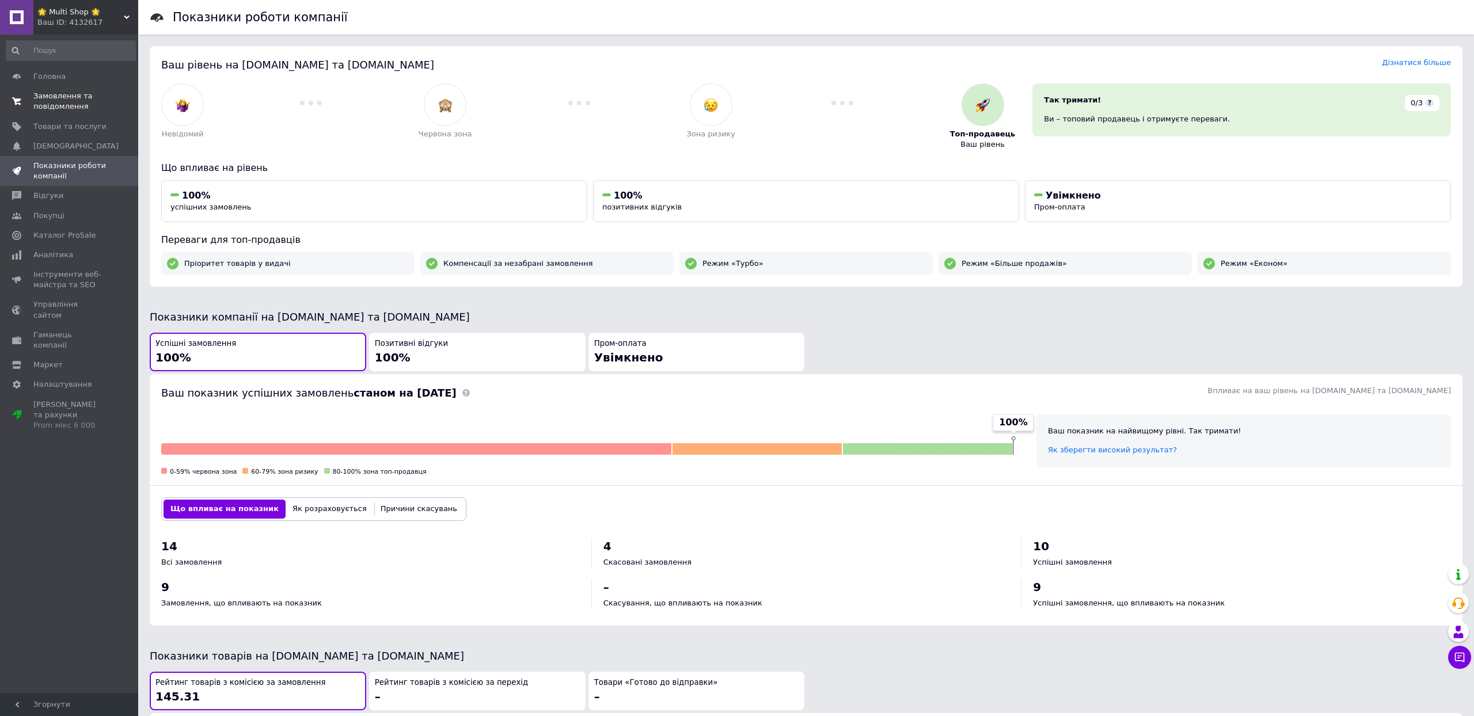
click at [81, 98] on span "Замовлення та повідомлення" at bounding box center [69, 101] width 73 height 21
